Goal: Information Seeking & Learning: Learn about a topic

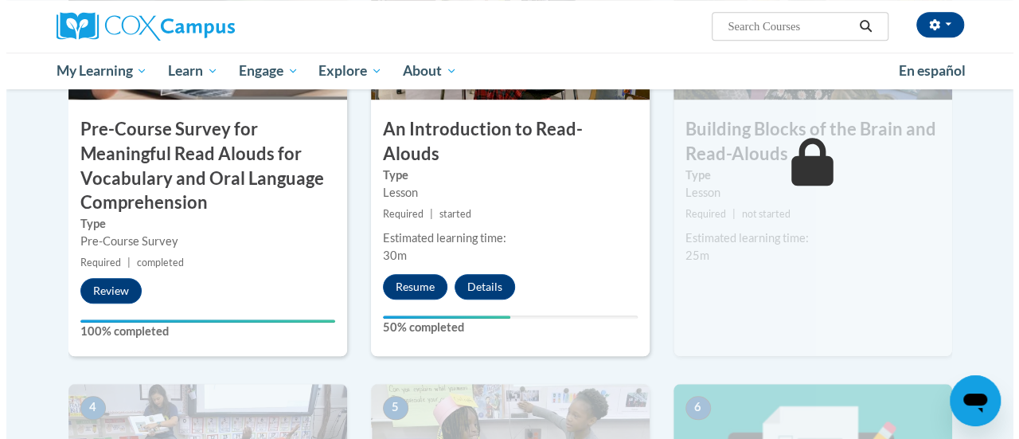
scroll to position [512, 0]
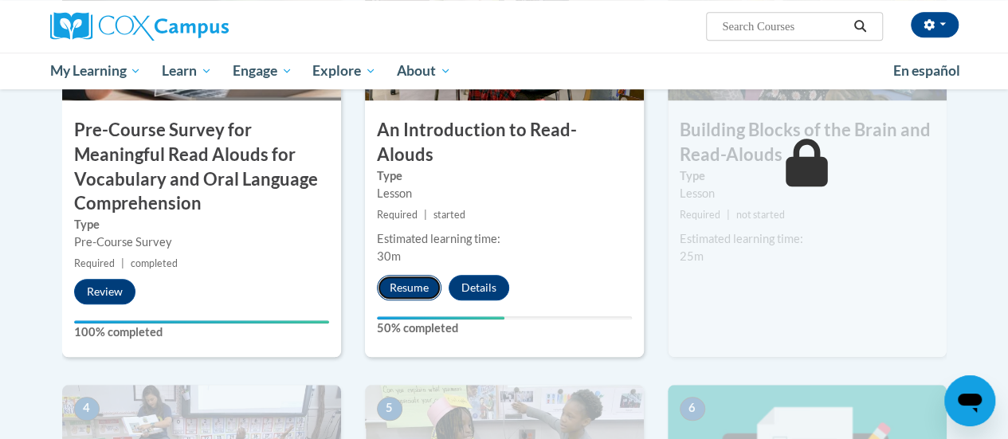
click at [401, 275] on button "Resume" at bounding box center [409, 287] width 65 height 25
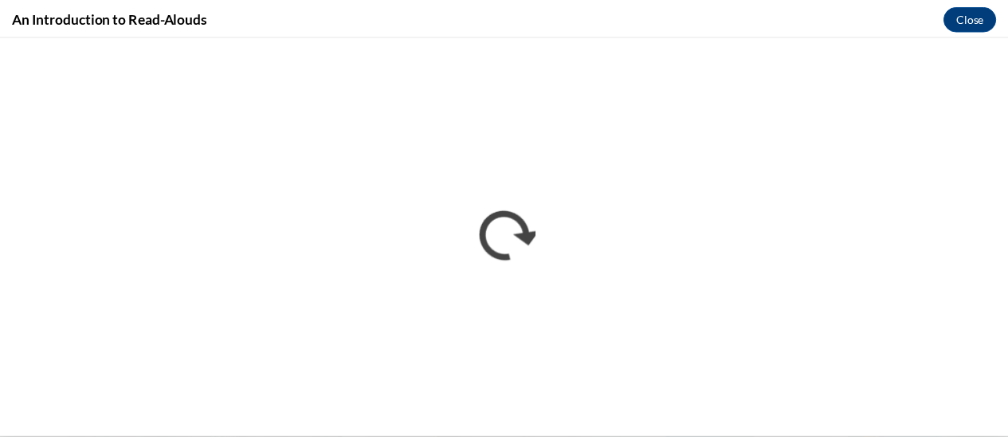
scroll to position [0, 0]
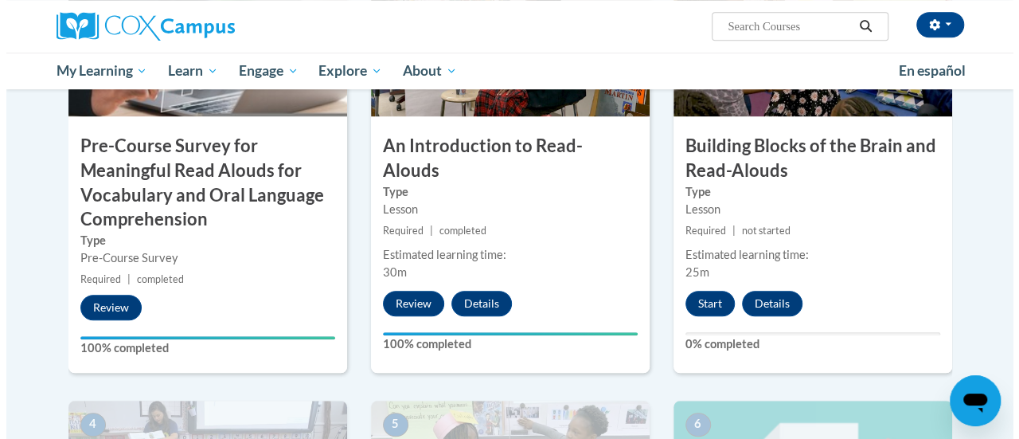
scroll to position [497, 0]
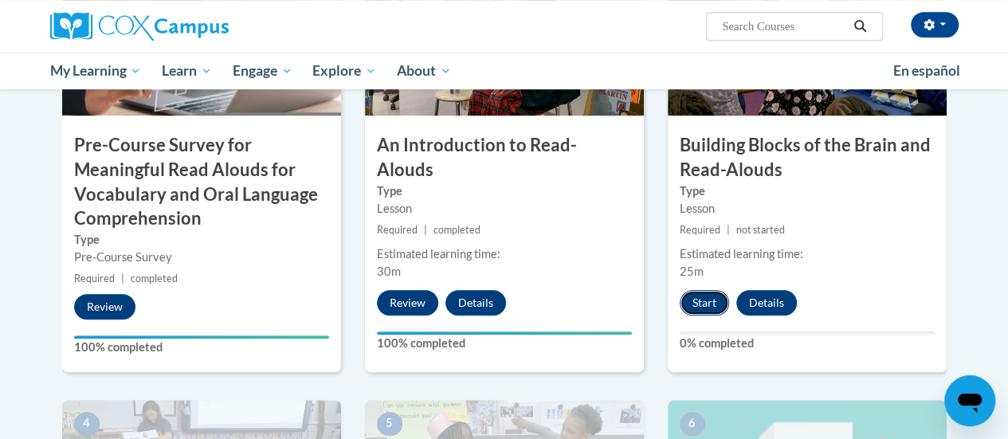
click at [704, 314] on button "Start" at bounding box center [703, 302] width 49 height 25
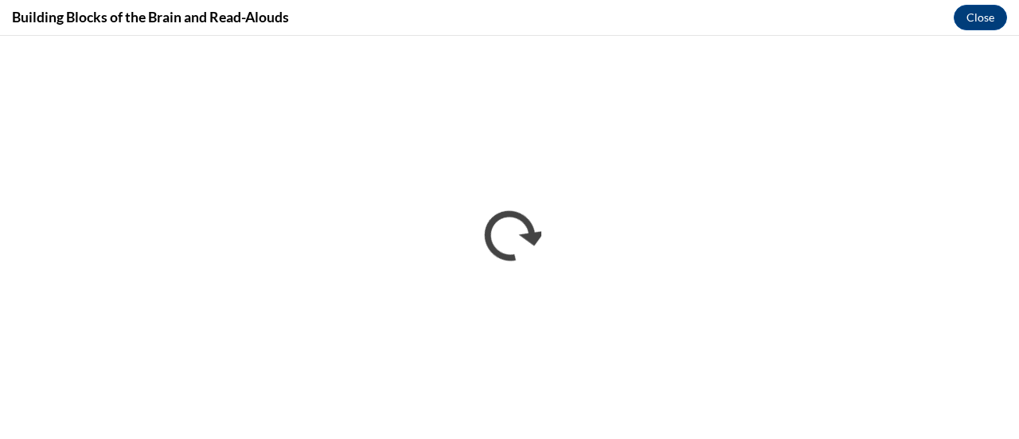
scroll to position [0, 0]
